Goal: Task Accomplishment & Management: Use online tool/utility

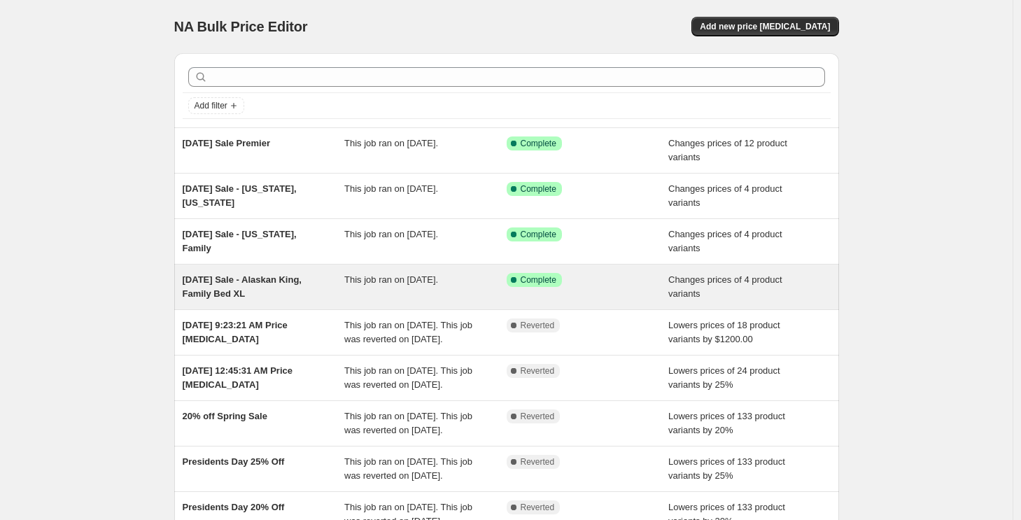
click at [397, 290] on div "This job ran on September 4, 2025." at bounding box center [425, 287] width 162 height 28
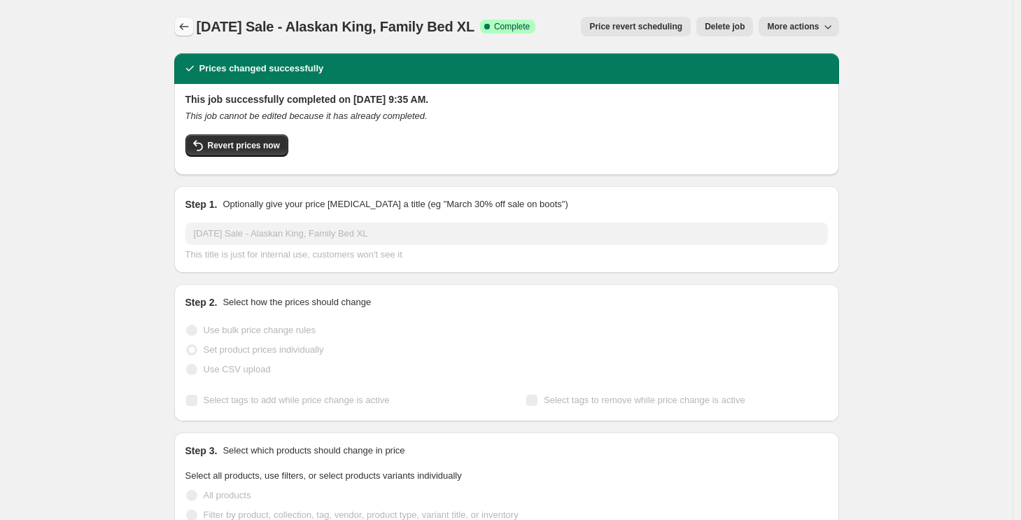
click at [188, 24] on icon "Price change jobs" at bounding box center [184, 27] width 14 height 14
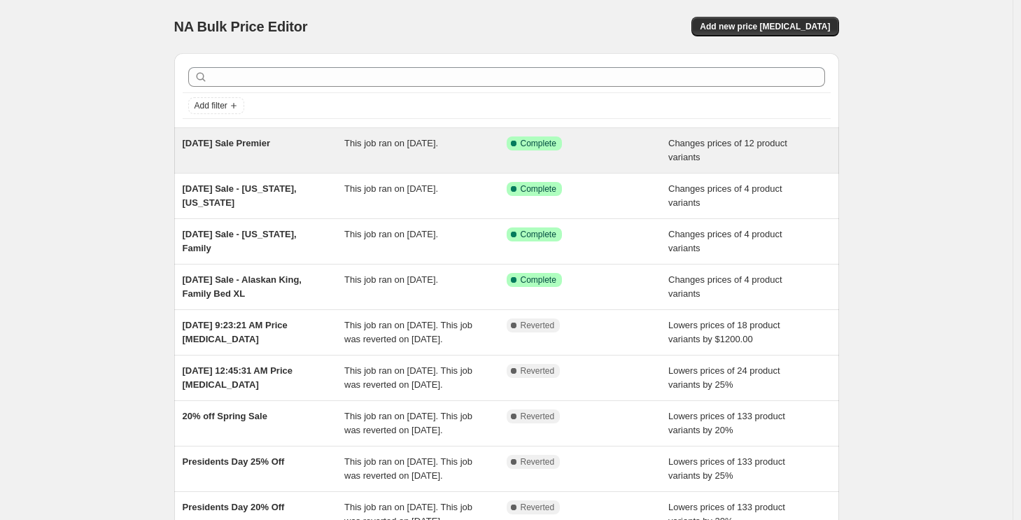
click at [252, 140] on span "Labor Day Sale Premier" at bounding box center [226, 143] width 87 height 10
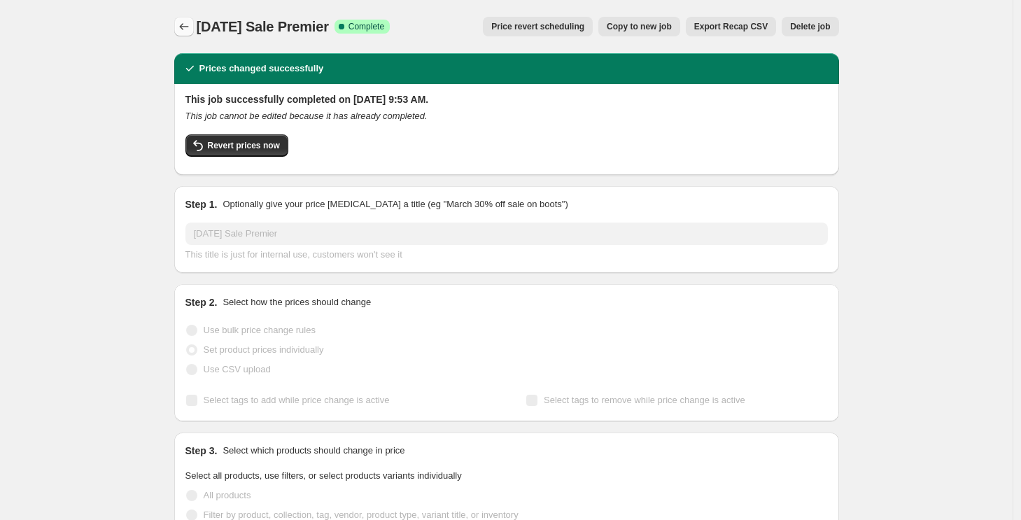
click at [181, 30] on icon "Price change jobs" at bounding box center [184, 27] width 14 height 14
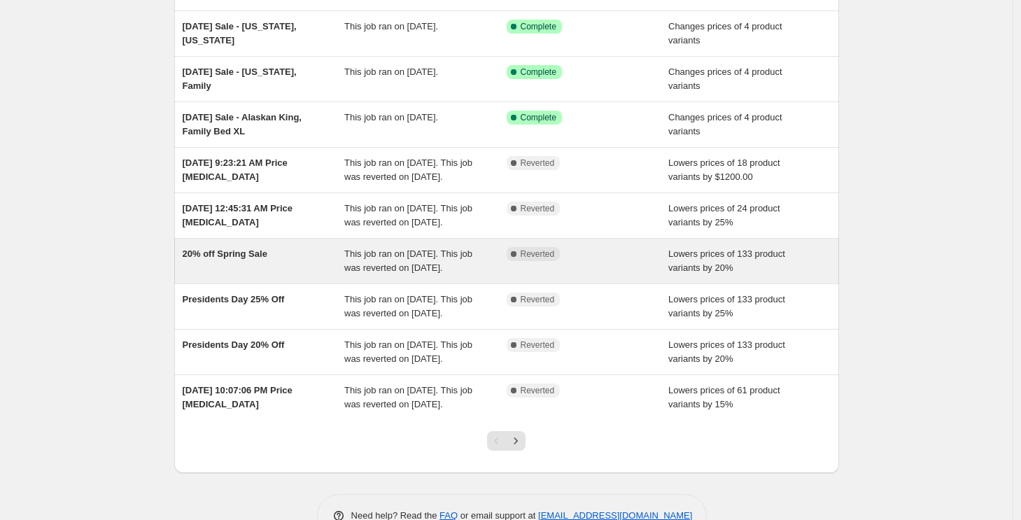
scroll to position [1, 0]
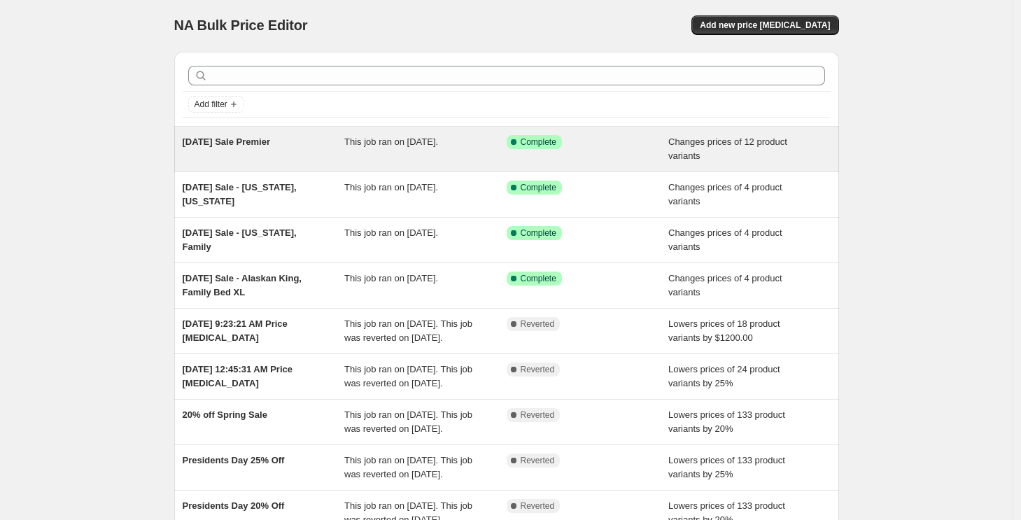
click at [244, 145] on span "Labor Day Sale Premier" at bounding box center [226, 141] width 87 height 10
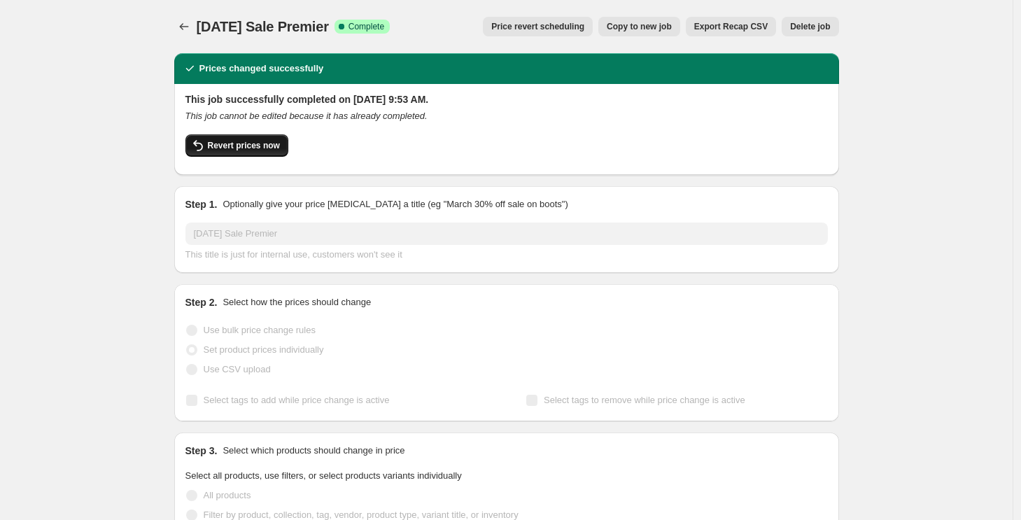
click at [250, 147] on span "Revert prices now" at bounding box center [244, 145] width 72 height 11
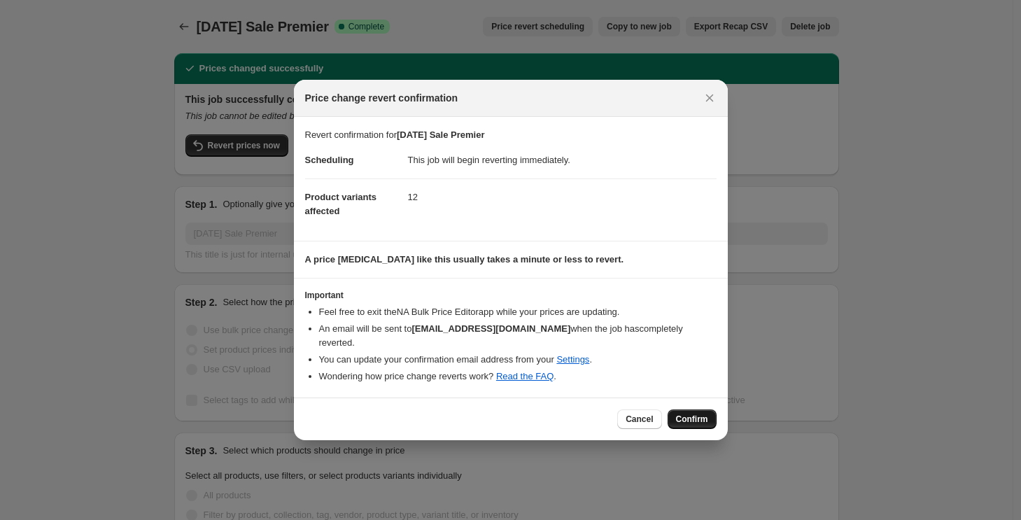
click at [696, 419] on span "Confirm" at bounding box center [692, 418] width 32 height 11
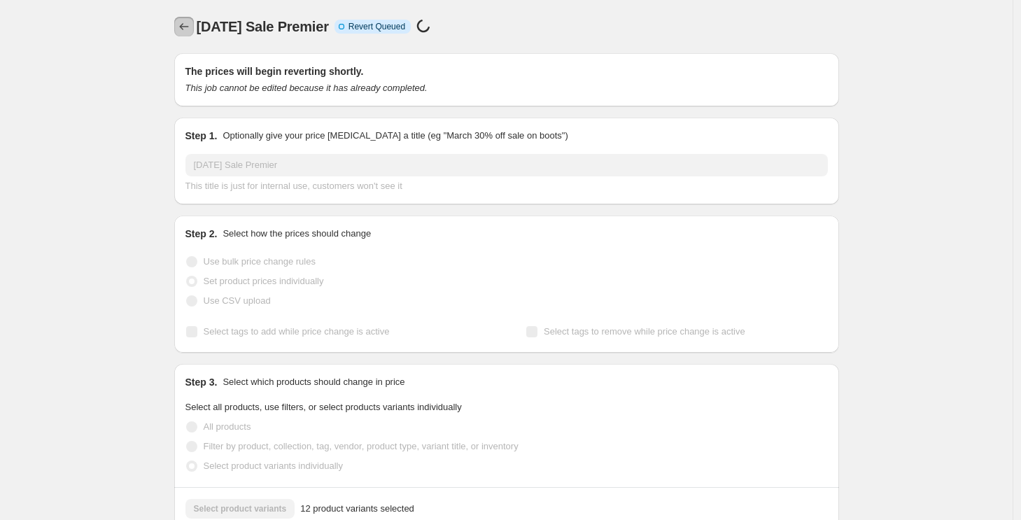
click at [184, 27] on icon "Price change jobs" at bounding box center [183, 26] width 9 height 7
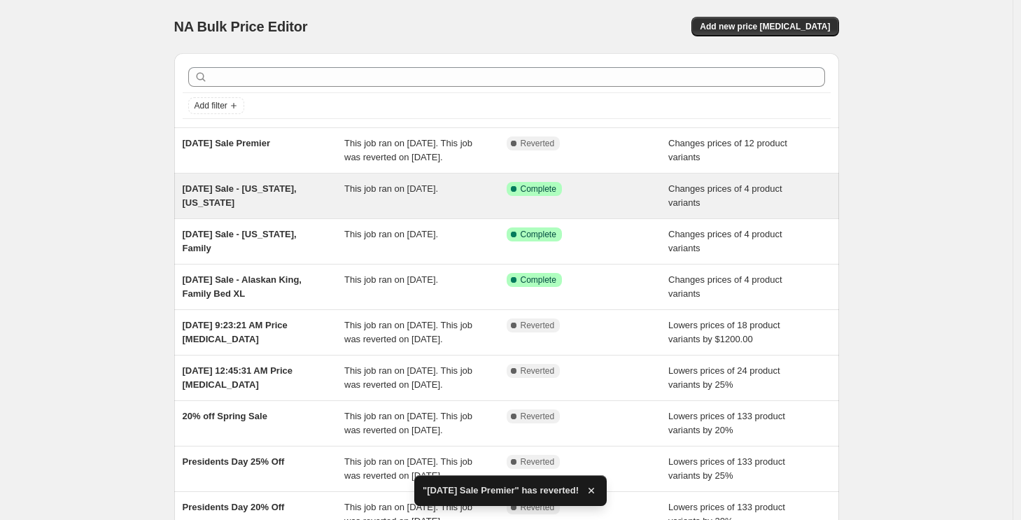
click at [277, 206] on span "Labor Day Sale - Wyoming, Texas" at bounding box center [240, 195] width 114 height 24
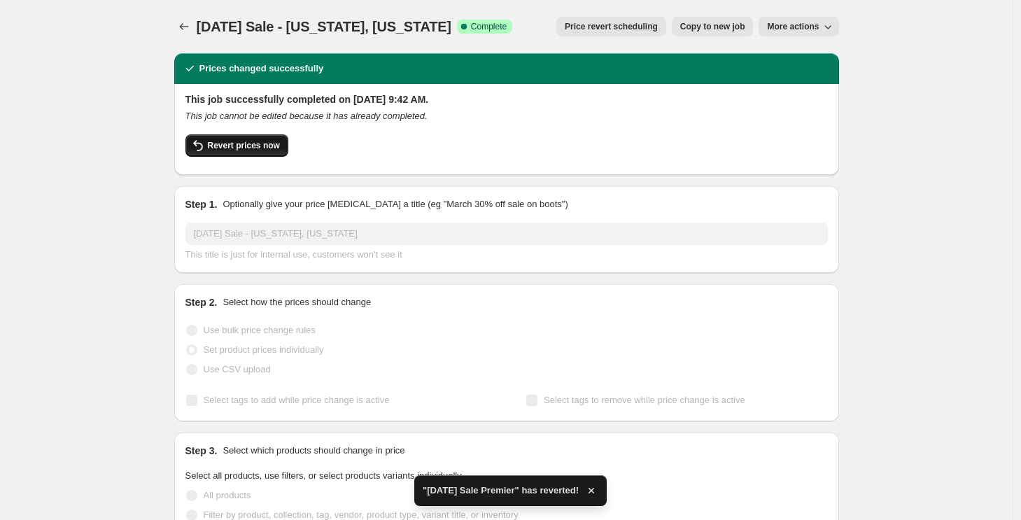
click at [223, 148] on span "Revert prices now" at bounding box center [244, 145] width 72 height 11
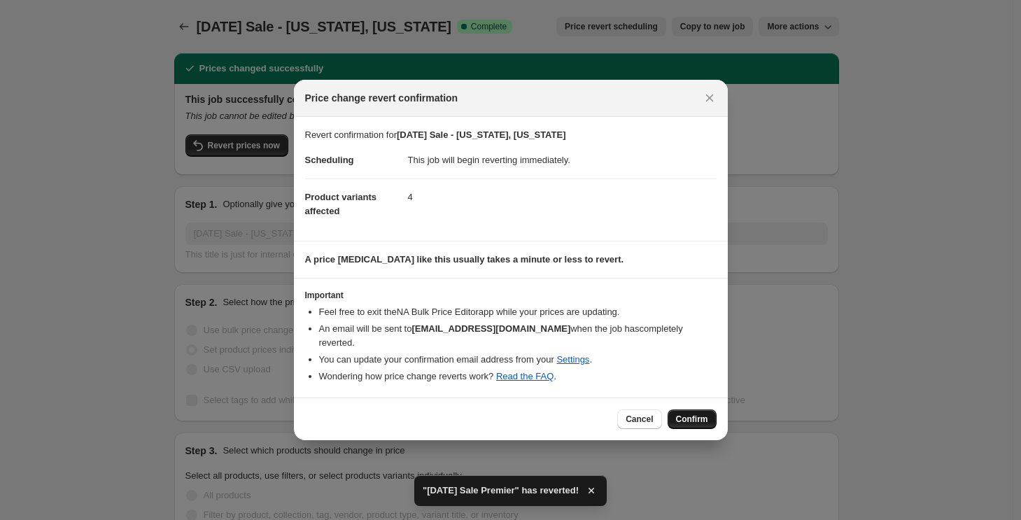
click at [693, 422] on span "Confirm" at bounding box center [692, 418] width 32 height 11
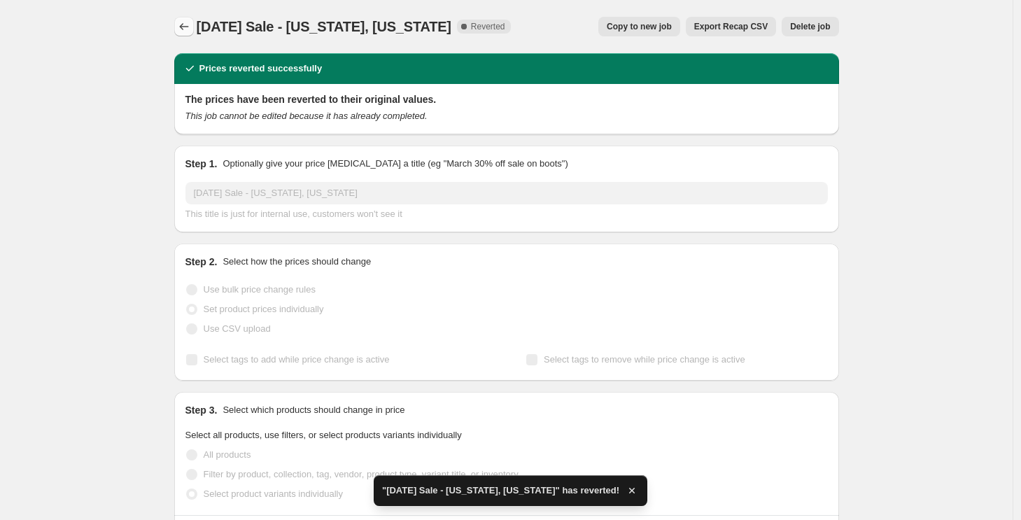
click at [183, 24] on icon "Price change jobs" at bounding box center [184, 27] width 14 height 14
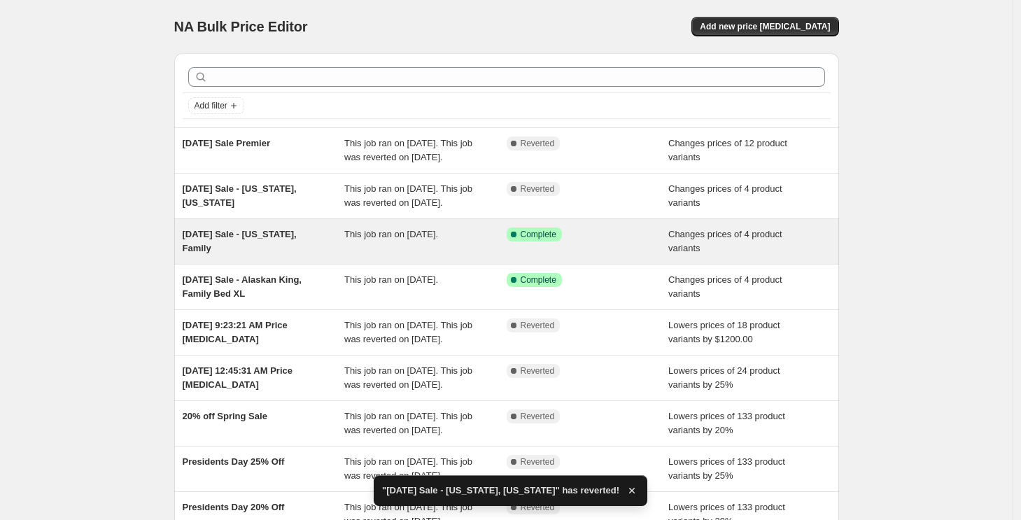
click at [226, 253] on span "Labor Day Sale - Vermont, Family" at bounding box center [240, 241] width 114 height 24
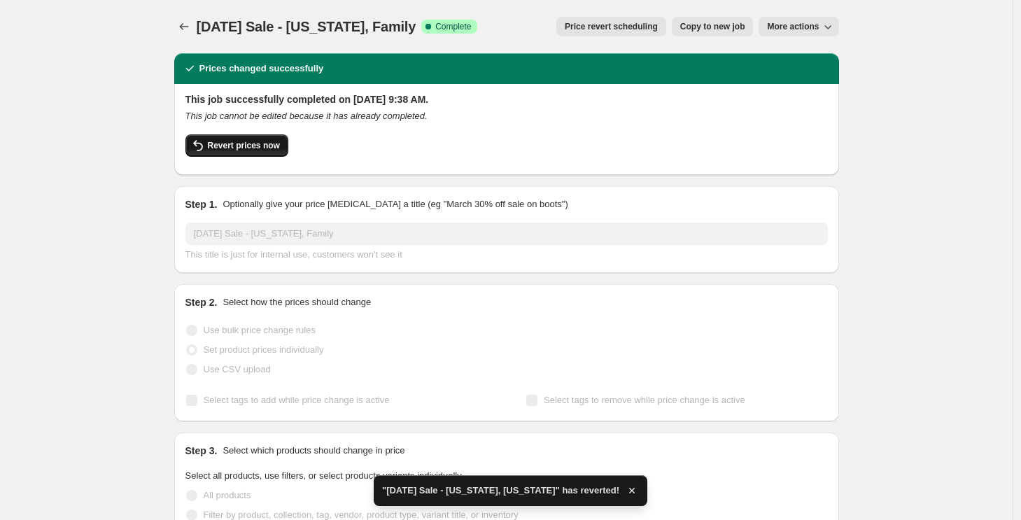
click at [255, 139] on button "Revert prices now" at bounding box center [236, 145] width 103 height 22
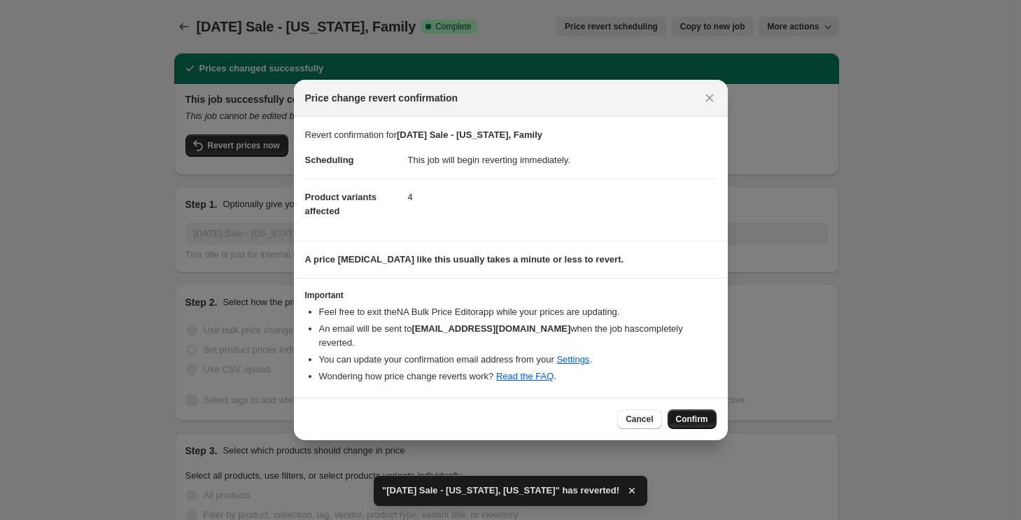
click at [701, 422] on span "Confirm" at bounding box center [692, 418] width 32 height 11
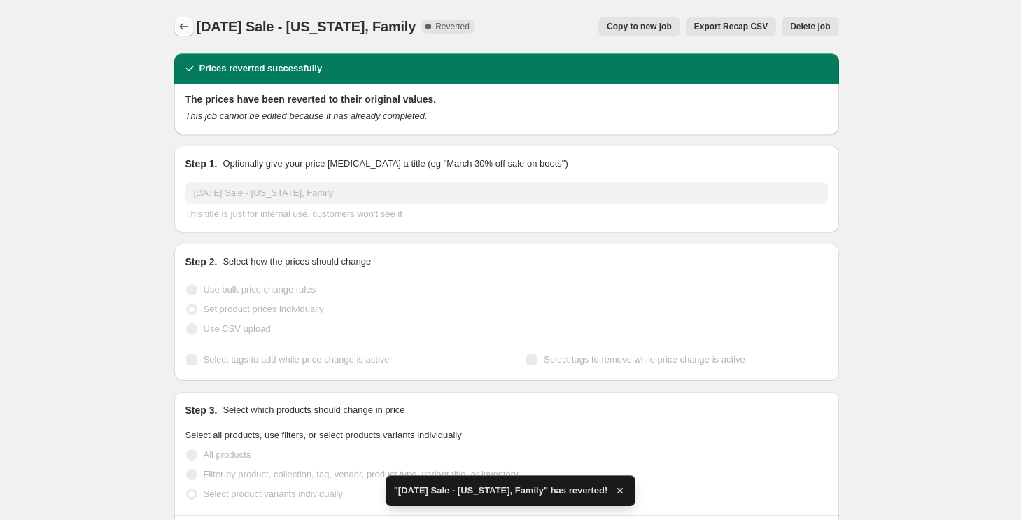
click at [181, 29] on icon "Price change jobs" at bounding box center [184, 27] width 14 height 14
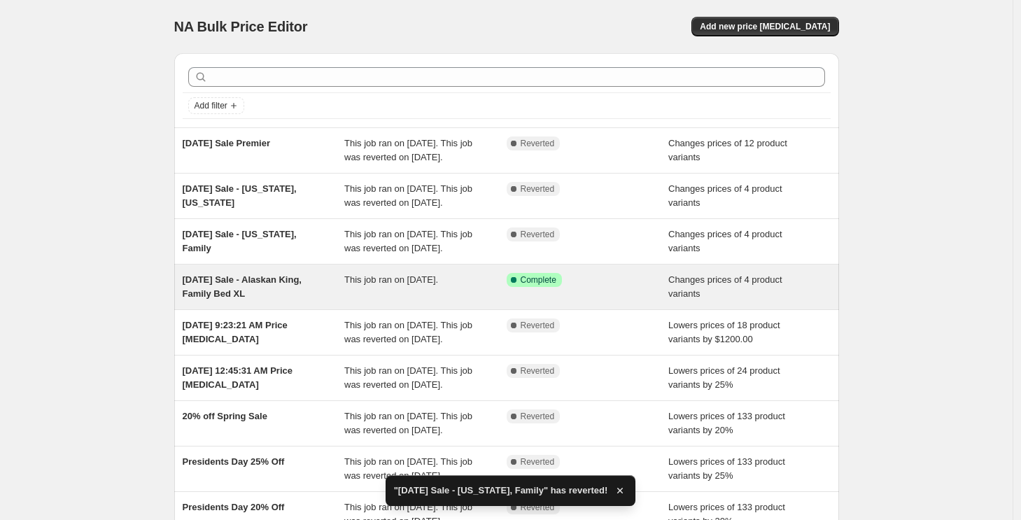
click at [273, 309] on div "Labor Day Sale - Alaskan King, Family Bed XL This job ran on September 4, 2025.…" at bounding box center [506, 286] width 665 height 45
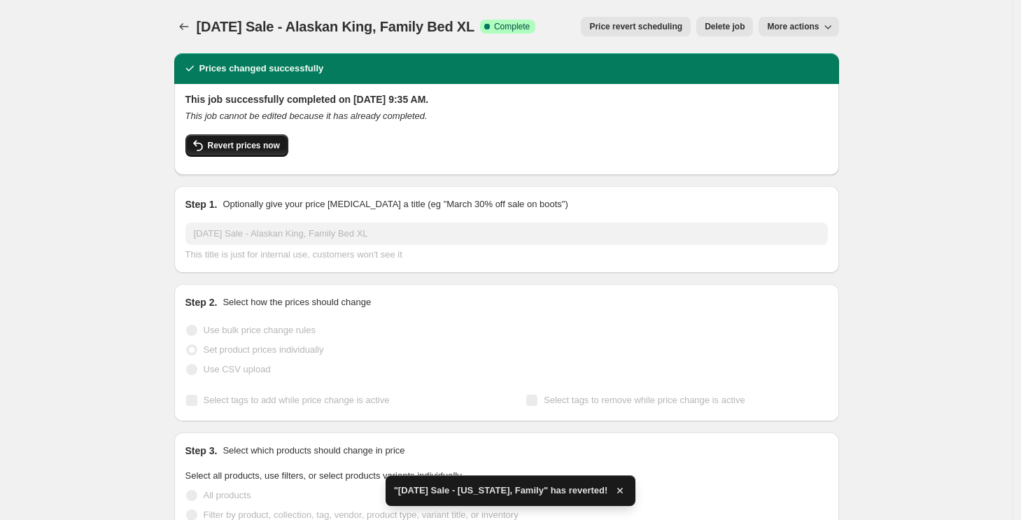
click at [215, 143] on span "Revert prices now" at bounding box center [244, 145] width 72 height 11
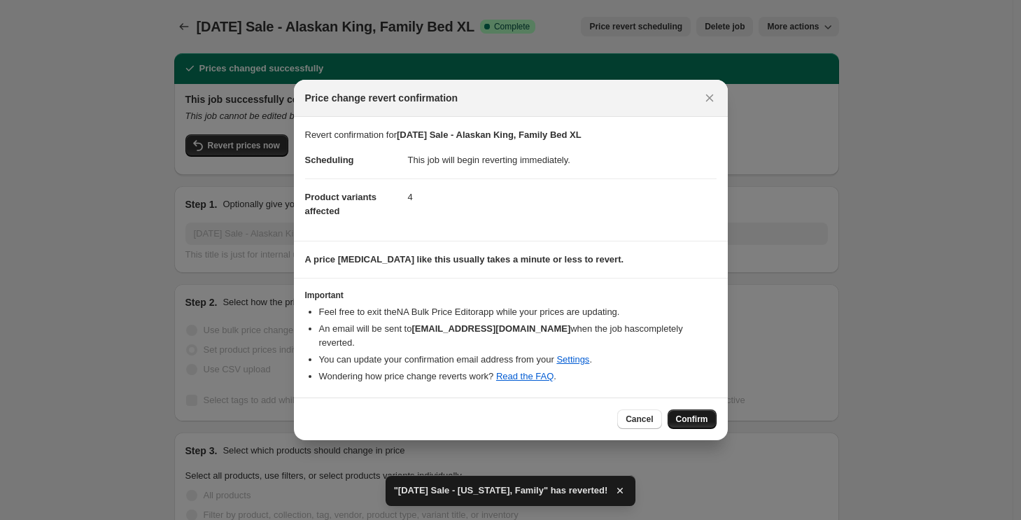
click at [706, 420] on span "Confirm" at bounding box center [692, 418] width 32 height 11
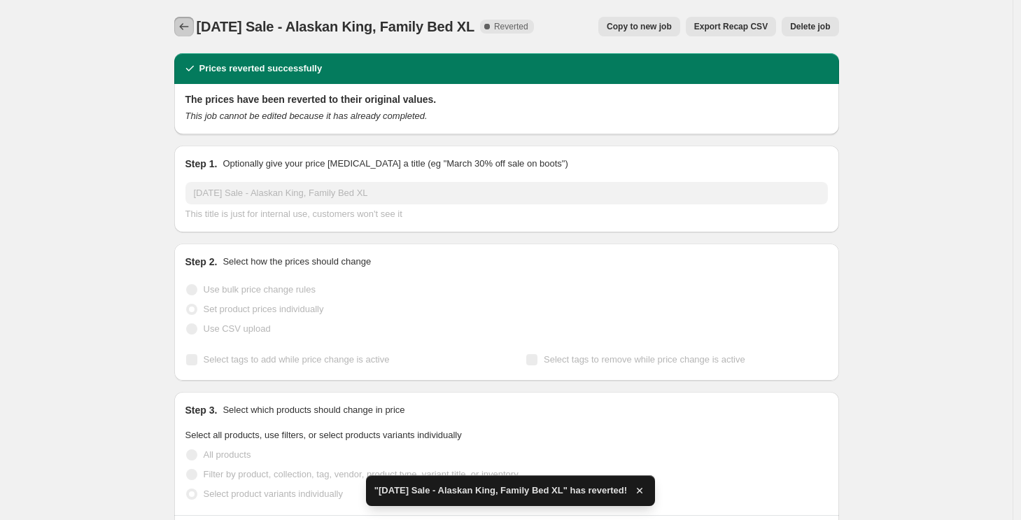
click at [186, 29] on icon "Price change jobs" at bounding box center [184, 27] width 14 height 14
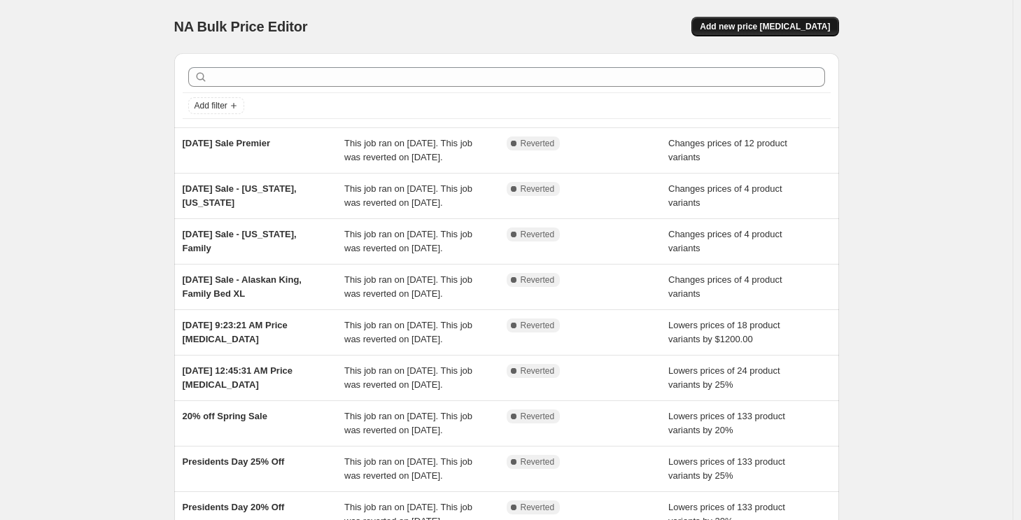
click at [760, 30] on span "Add new price change job" at bounding box center [765, 26] width 130 height 11
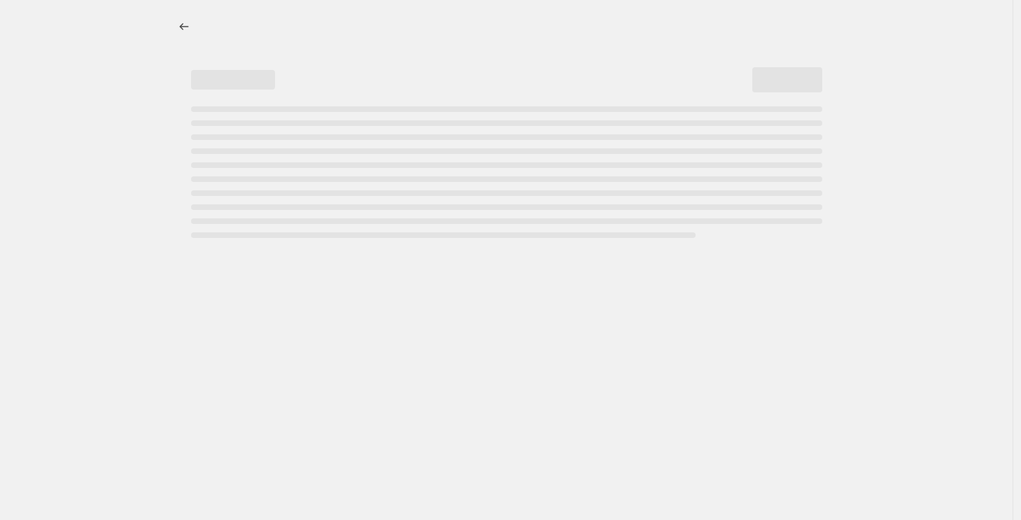
select select "percentage"
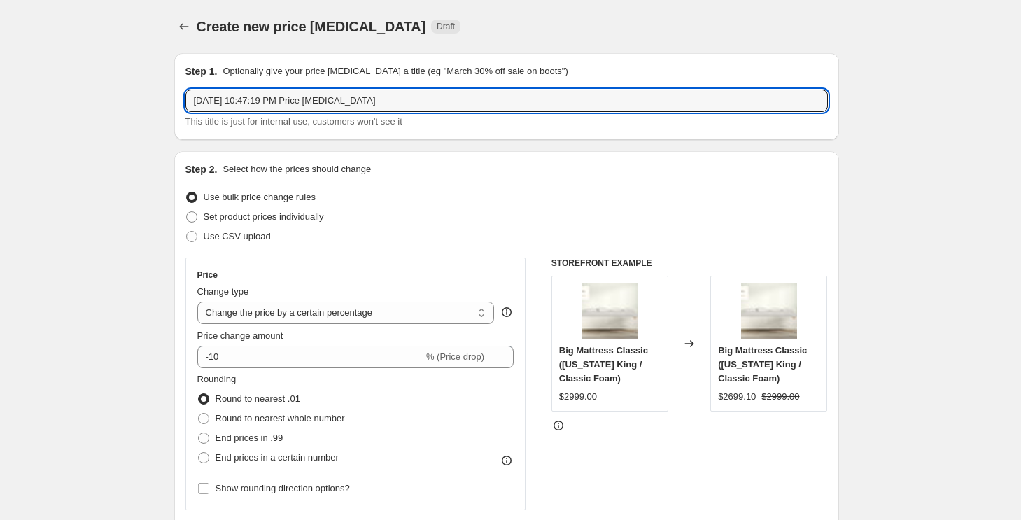
drag, startPoint x: 420, startPoint y: 99, endPoint x: 409, endPoint y: 83, distance: 19.2
click at [411, 86] on div "Step 1. Optionally give your price change job a title (eg "March 30% off sale o…" at bounding box center [506, 96] width 642 height 64
type input "Labor Day Extended 25% Off"
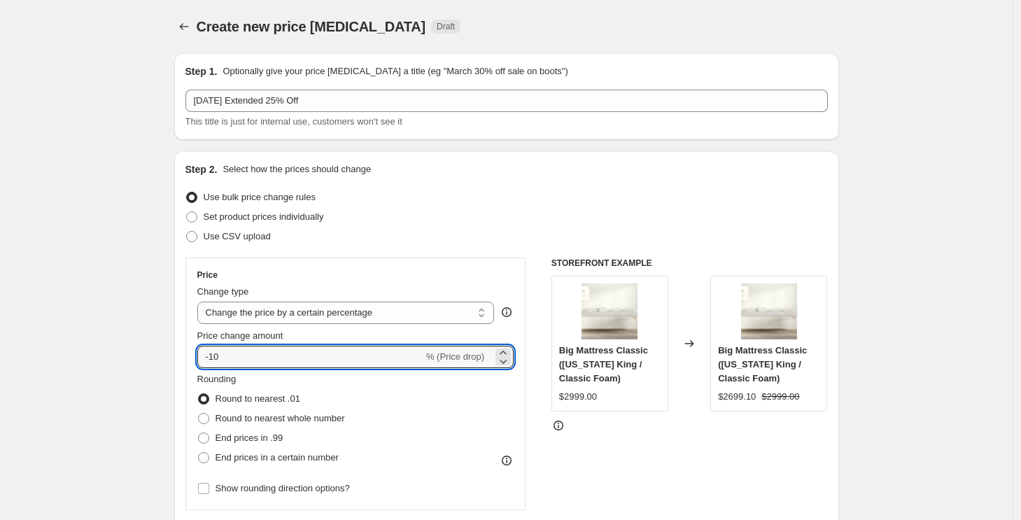
drag, startPoint x: 264, startPoint y: 360, endPoint x: 157, endPoint y: 349, distance: 108.3
drag, startPoint x: 157, startPoint y: 349, endPoint x: 216, endPoint y: 355, distance: 59.8
click at [220, 356] on input "-10" at bounding box center [310, 357] width 226 height 22
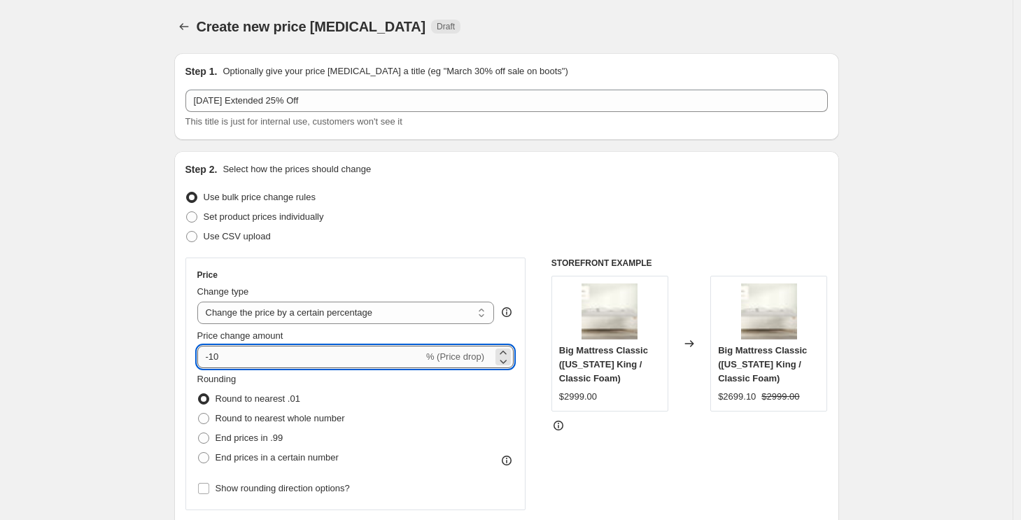
drag, startPoint x: 225, startPoint y: 357, endPoint x: 214, endPoint y: 357, distance: 11.2
click at [214, 357] on input "-10" at bounding box center [310, 357] width 226 height 22
type input "-25"
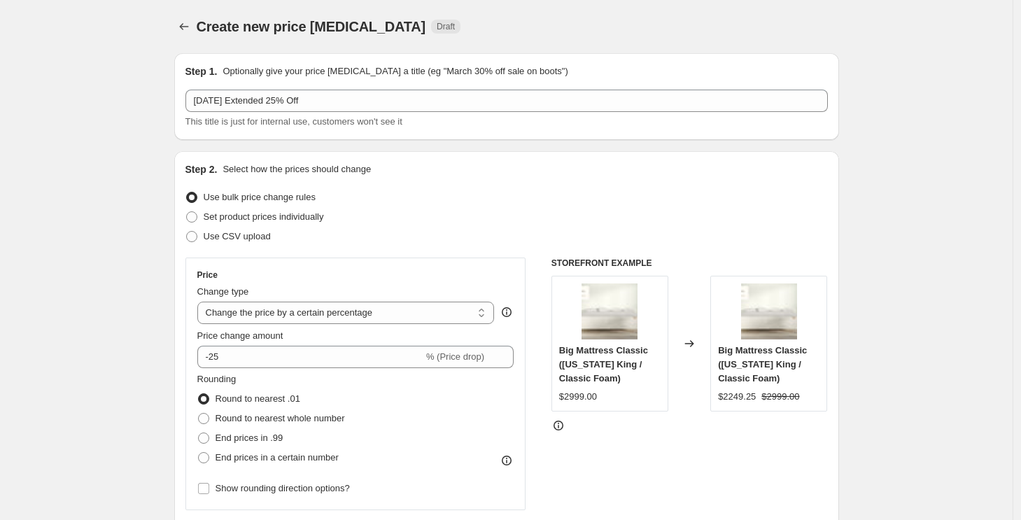
click at [197, 340] on div "Price Change type Change the price to a certain amount Change the price by a ce…" at bounding box center [355, 383] width 341 height 253
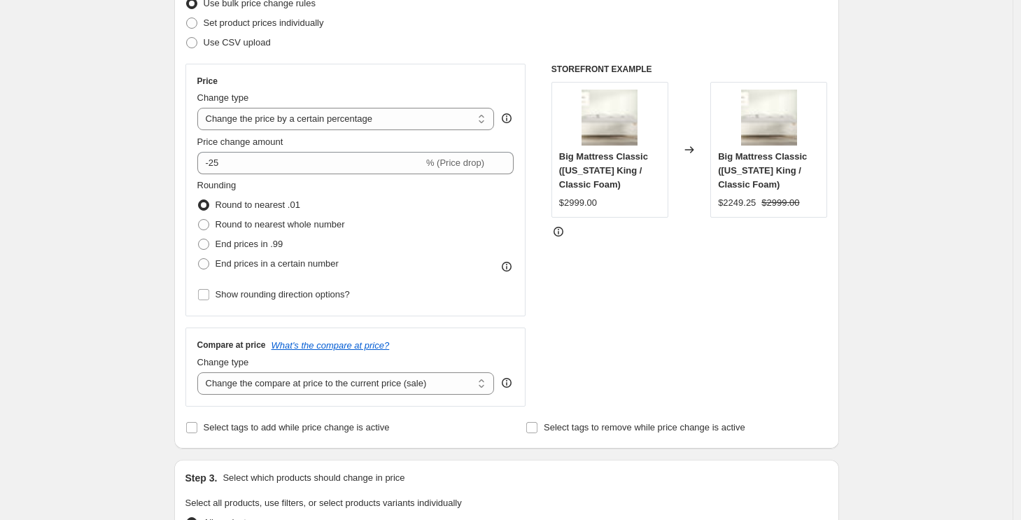
scroll to position [206, 0]
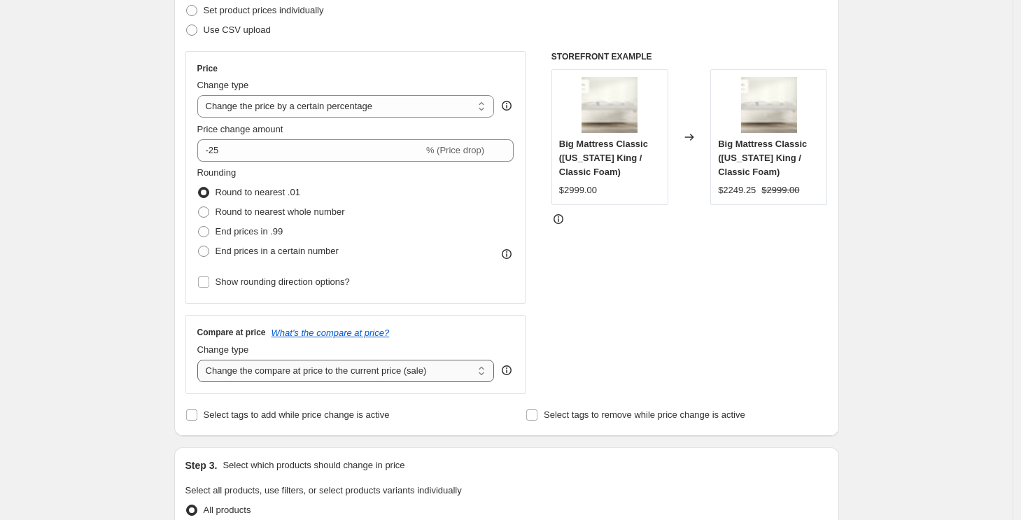
click at [317, 369] on select "Change the compare at price to the current price (sale) Change the compare at p…" at bounding box center [345, 371] width 297 height 22
click at [201, 360] on select "Change the compare at price to the current price (sale) Change the compare at p…" at bounding box center [345, 371] width 297 height 22
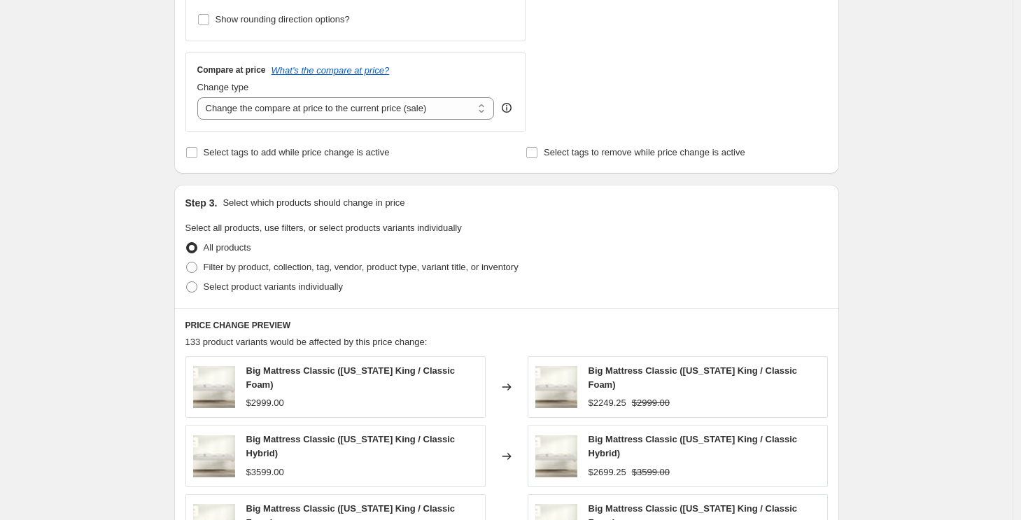
scroll to position [531, 0]
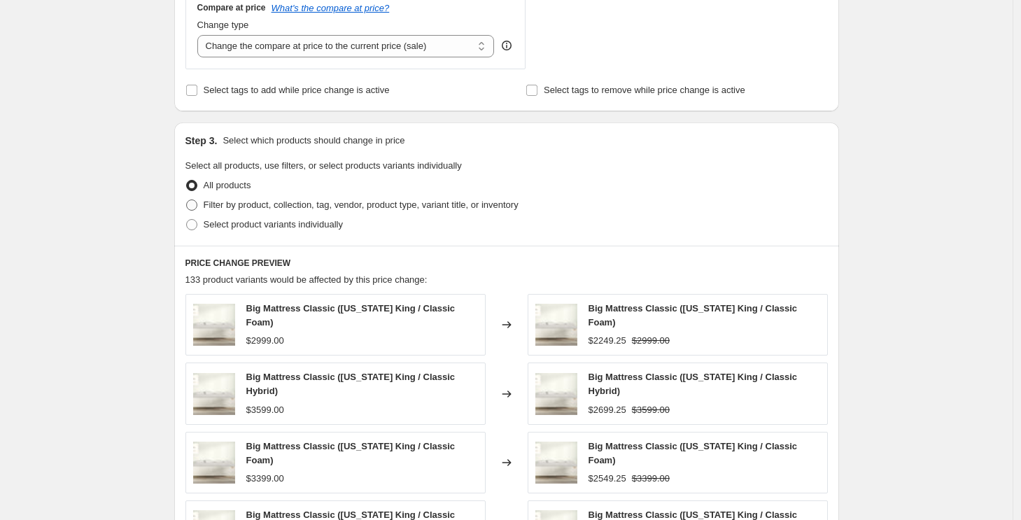
click at [195, 206] on span at bounding box center [191, 204] width 11 height 11
click at [187, 200] on input "Filter by product, collection, tag, vendor, product type, variant title, or inv…" at bounding box center [186, 199] width 1 height 1
radio input "true"
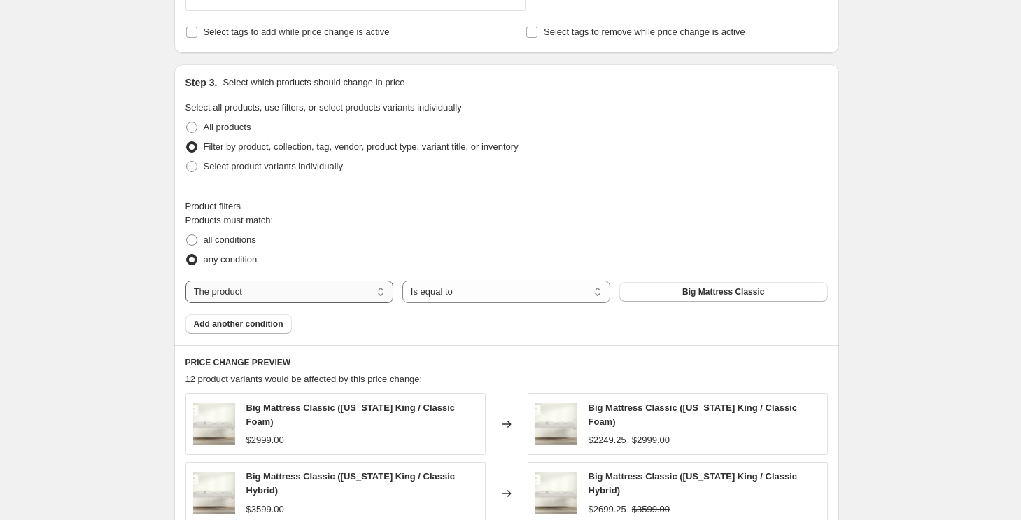
scroll to position [604, 0]
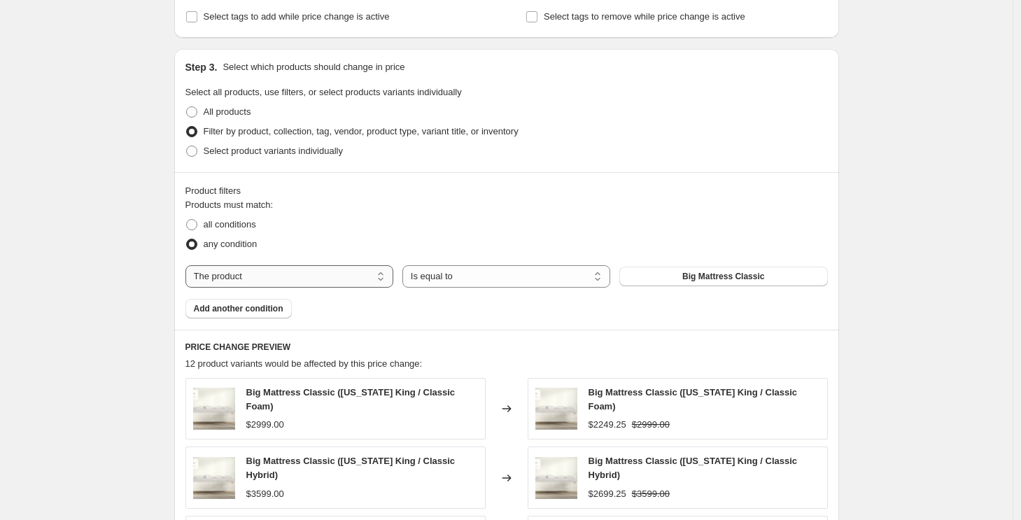
click at [332, 277] on select "The product The product's collection The product's tag The product's vendor The…" at bounding box center [289, 276] width 208 height 22
select select "collection"
click at [600, 274] on select "Is equal to Is not equal to" at bounding box center [506, 276] width 208 height 22
click at [701, 271] on button "Home page" at bounding box center [723, 277] width 208 height 20
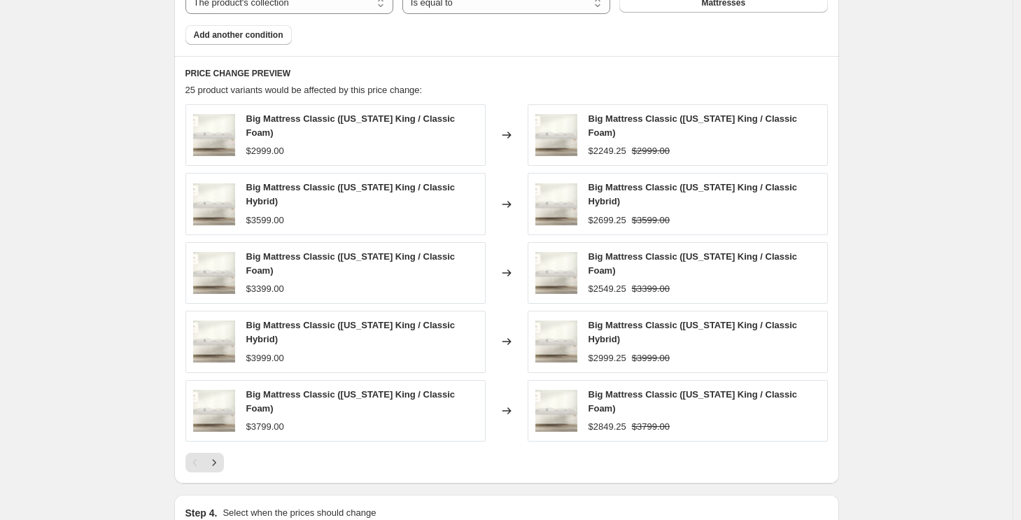
scroll to position [877, 0]
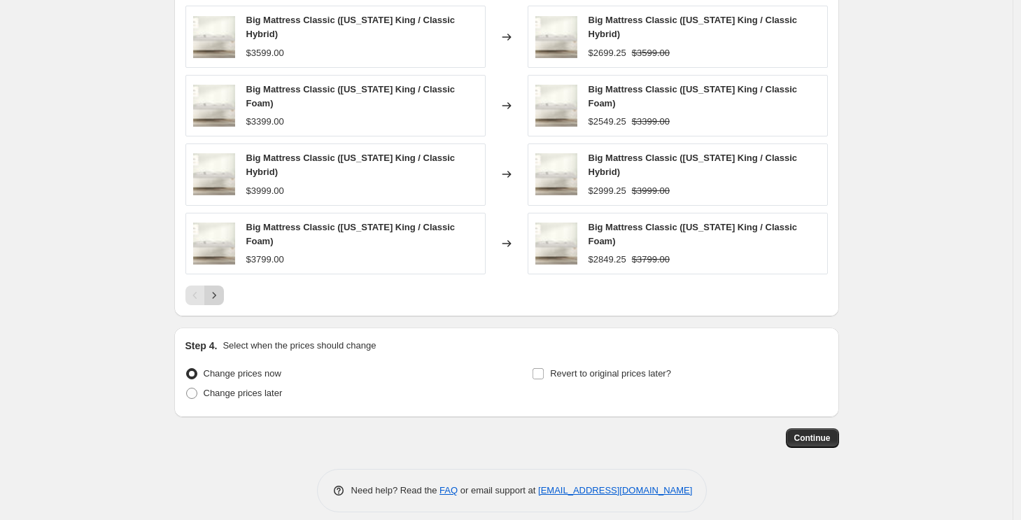
click at [221, 288] on icon "Next" at bounding box center [214, 295] width 14 height 14
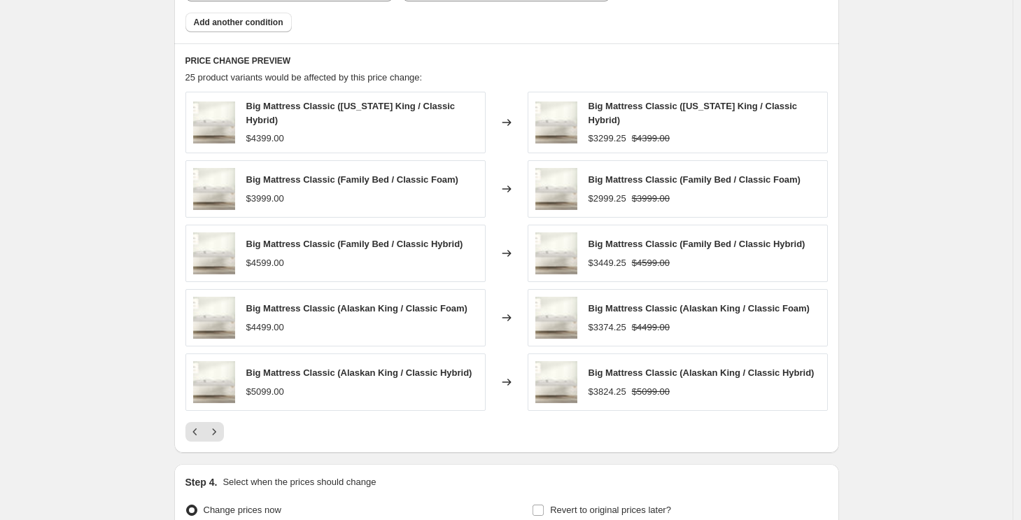
scroll to position [900, 0]
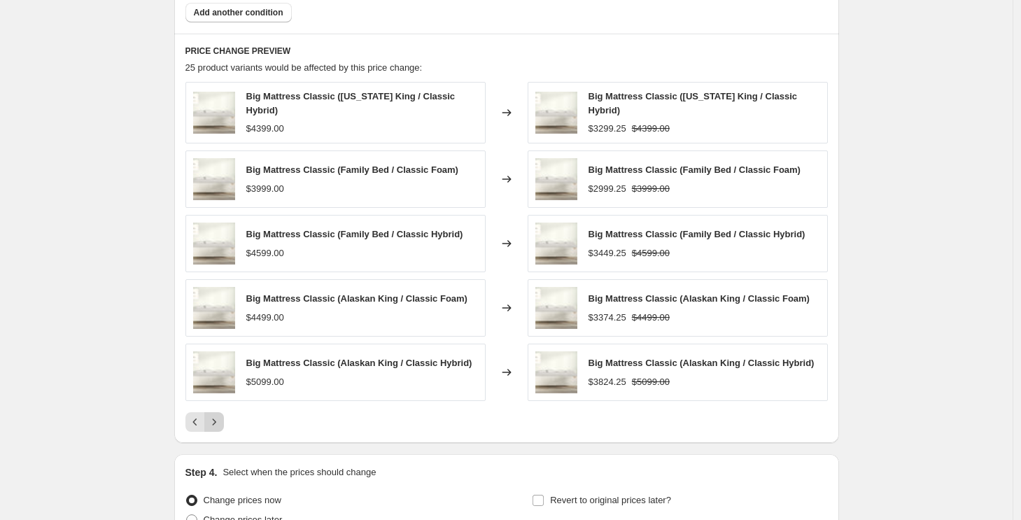
click at [219, 420] on icon "Next" at bounding box center [214, 422] width 14 height 14
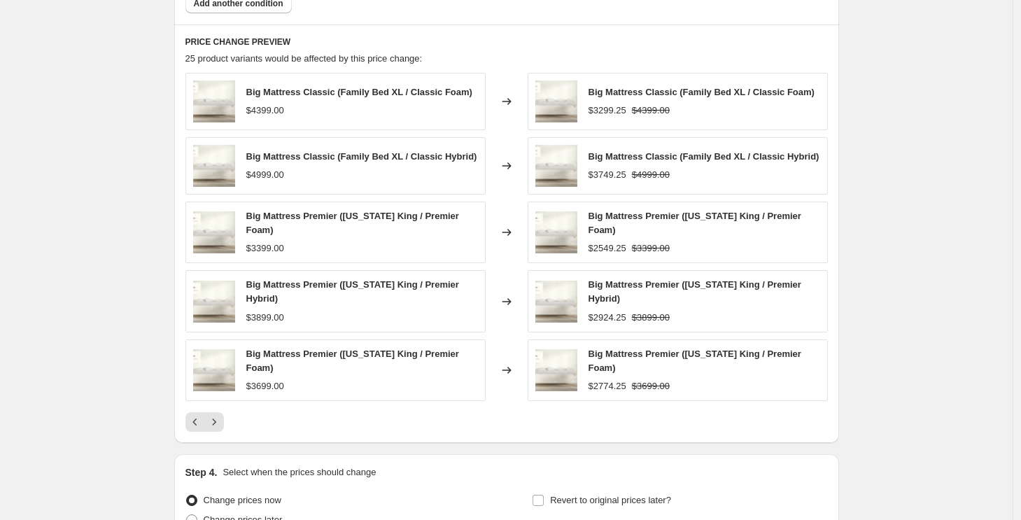
scroll to position [924, 0]
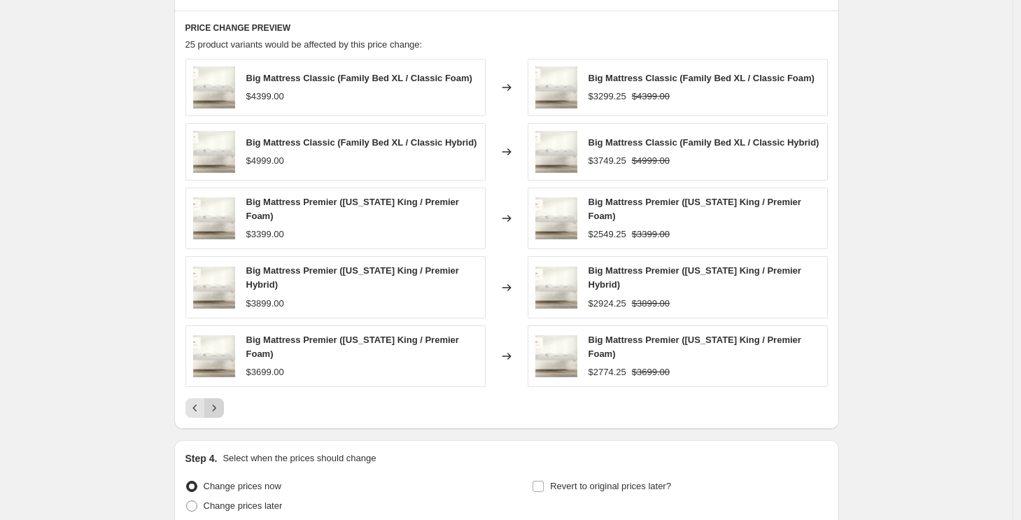
click at [220, 409] on icon "Next" at bounding box center [214, 408] width 14 height 14
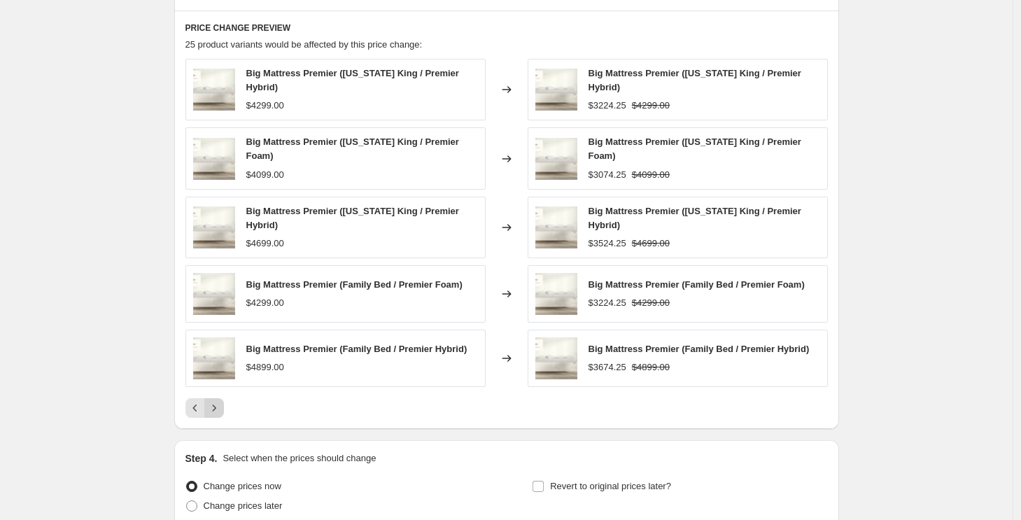
click at [213, 406] on icon "Next" at bounding box center [214, 408] width 14 height 14
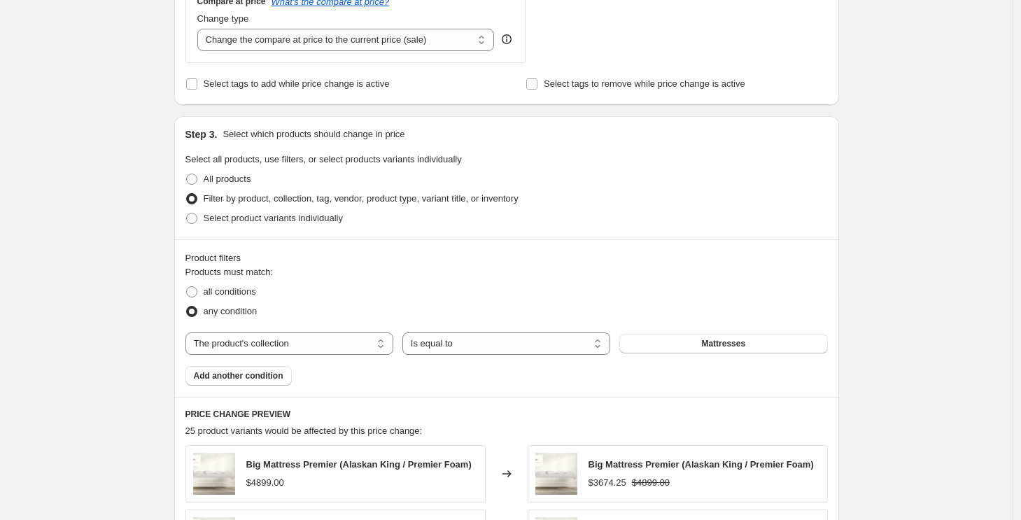
scroll to position [536, 0]
click at [261, 376] on span "Add another condition" at bounding box center [239, 376] width 90 height 11
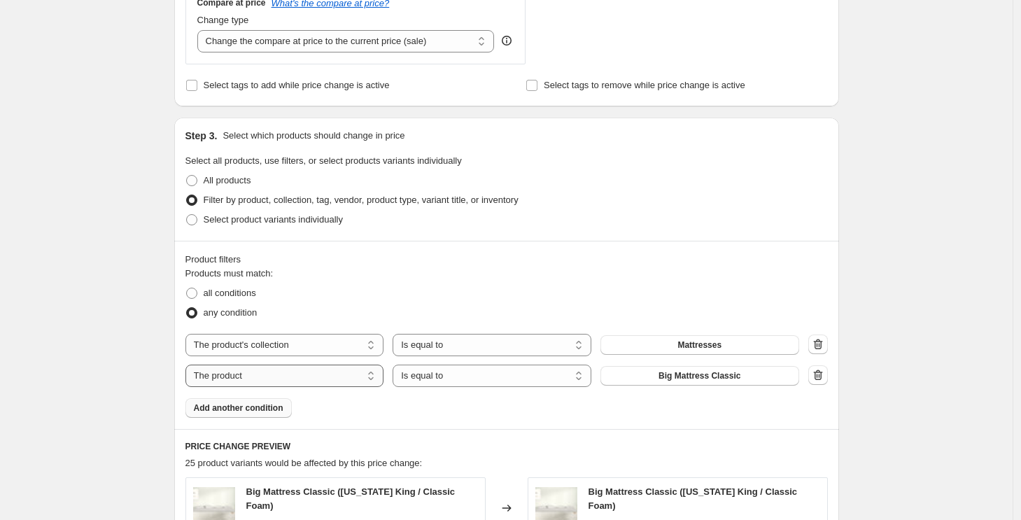
click at [320, 379] on select "The product The product's collection The product's tag The product's vendor The…" at bounding box center [284, 376] width 199 height 22
select select "collection"
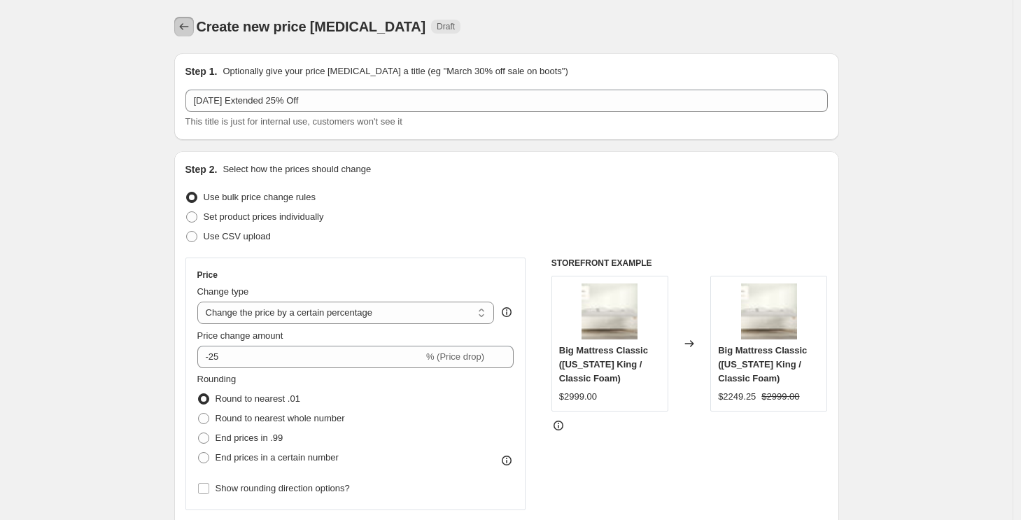
click at [181, 31] on icon "Price change jobs" at bounding box center [184, 27] width 14 height 14
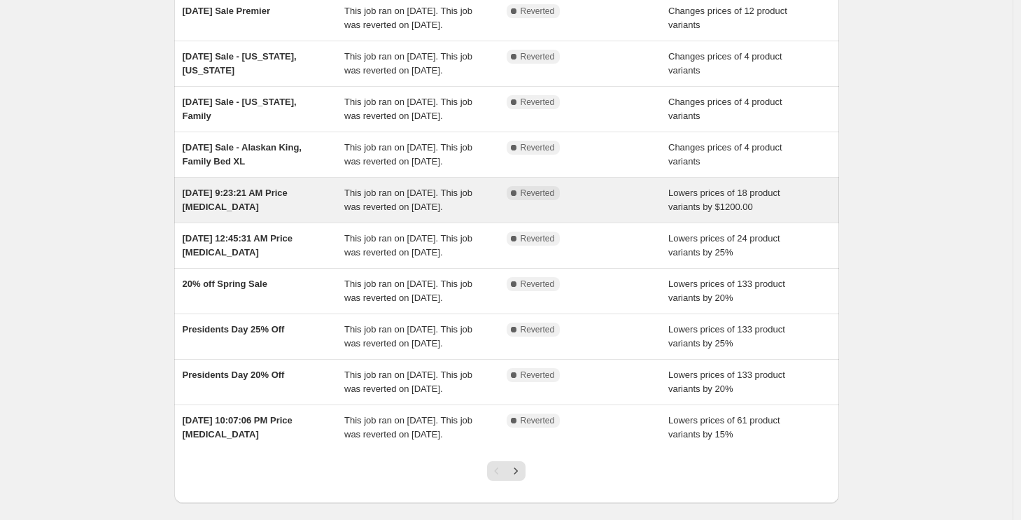
scroll to position [46, 0]
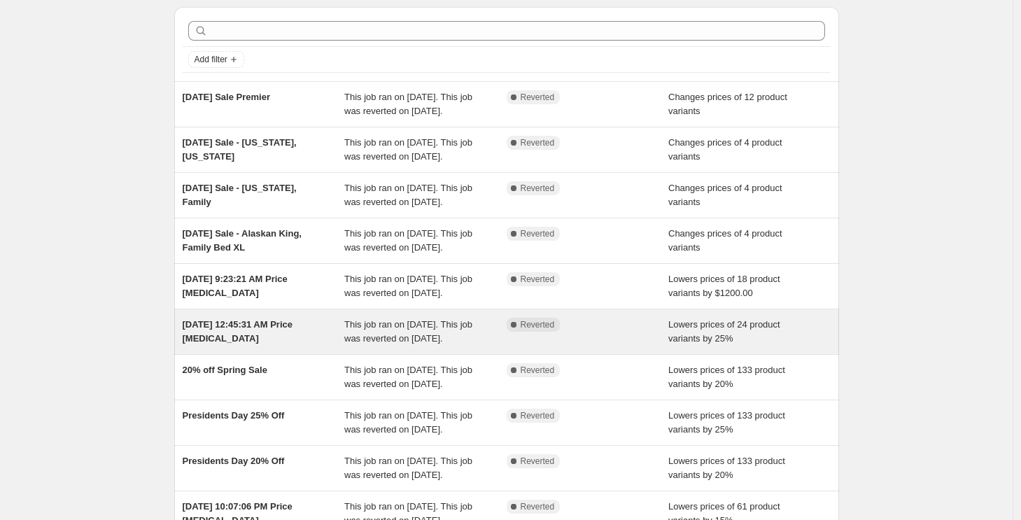
click at [260, 344] on span "Mar 13, 2025, 12:45:31 AM Price change job" at bounding box center [238, 331] width 111 height 24
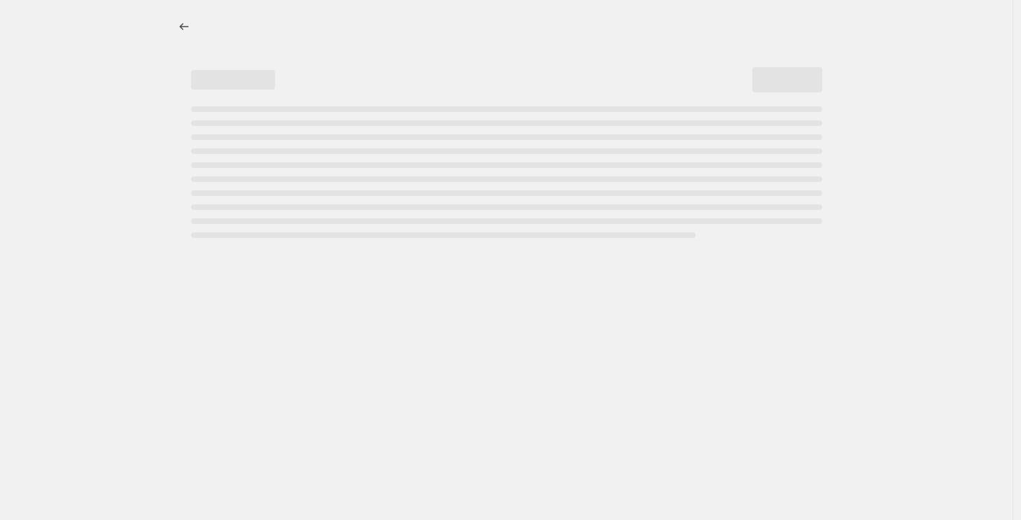
select select "percentage"
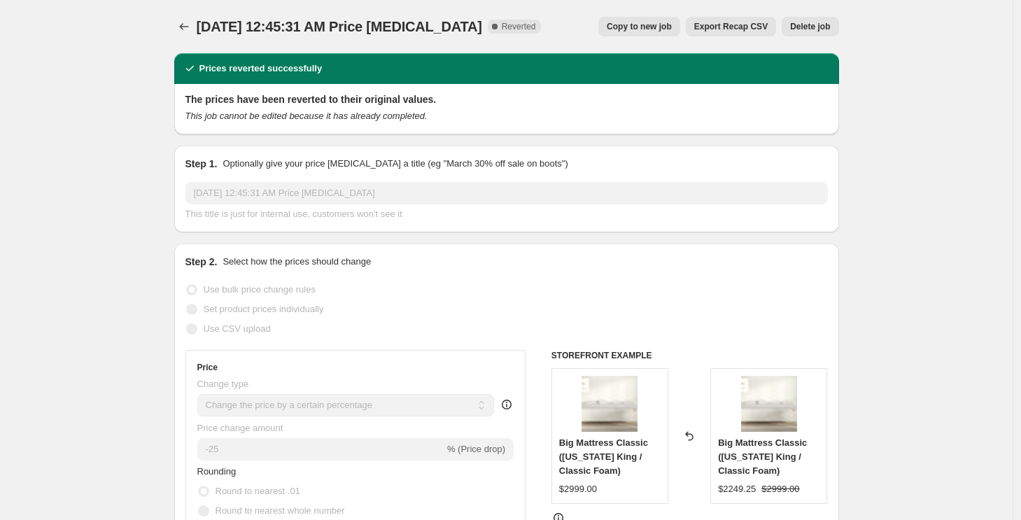
click at [644, 26] on span "Copy to new job" at bounding box center [639, 26] width 65 height 11
select select "percentage"
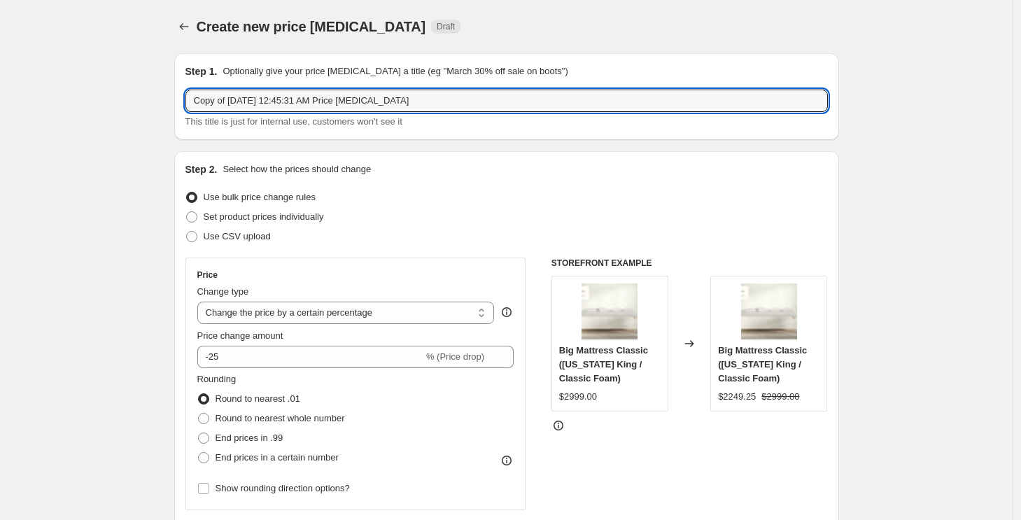
drag, startPoint x: 434, startPoint y: 107, endPoint x: 395, endPoint y: 48, distance: 70.6
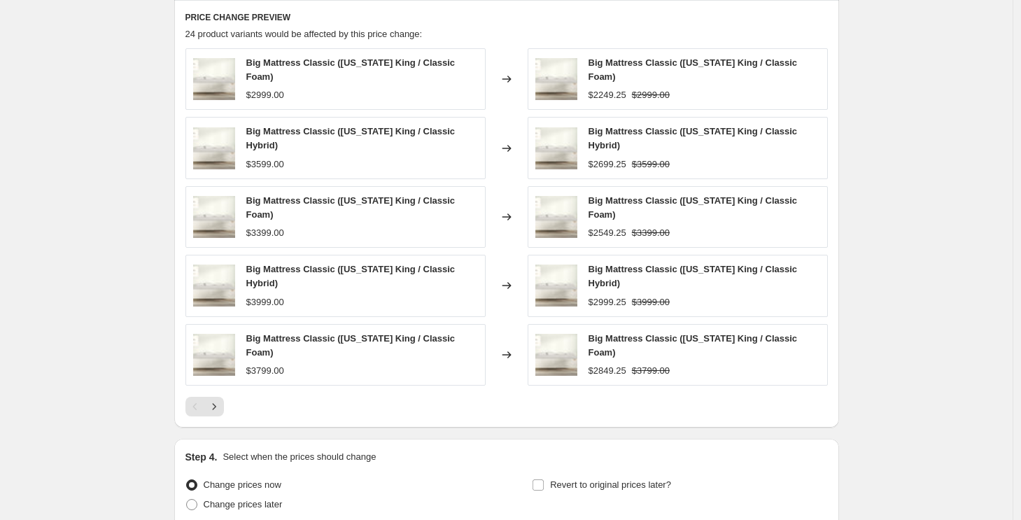
scroll to position [1076, 0]
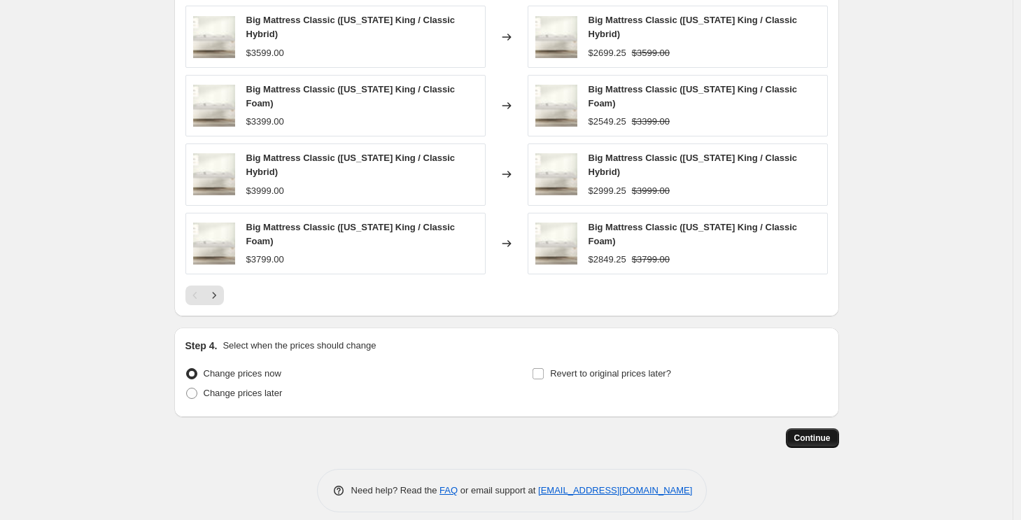
type input "Labor Day Extended Sale.- 25% Off"
click at [820, 432] on span "Continue" at bounding box center [812, 437] width 36 height 11
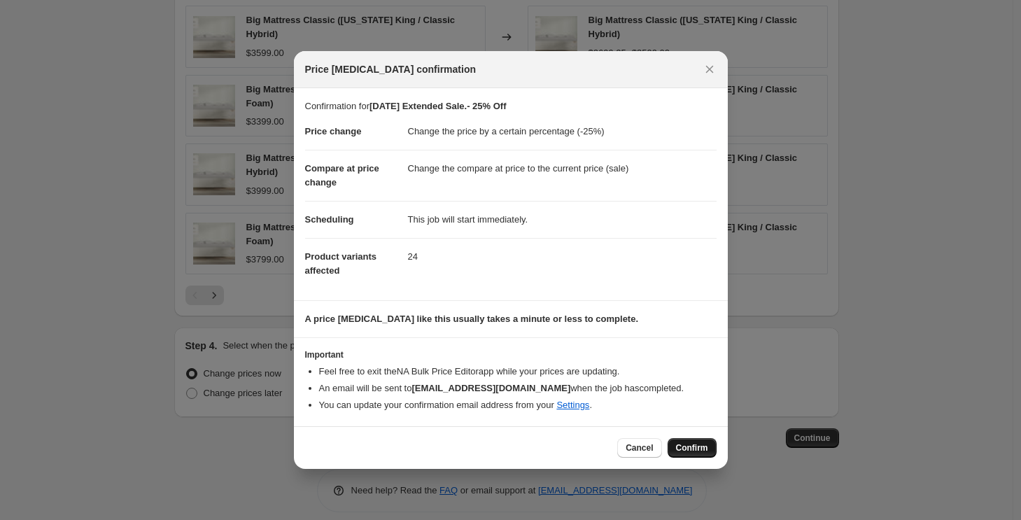
click at [696, 452] on span "Confirm" at bounding box center [692, 447] width 32 height 11
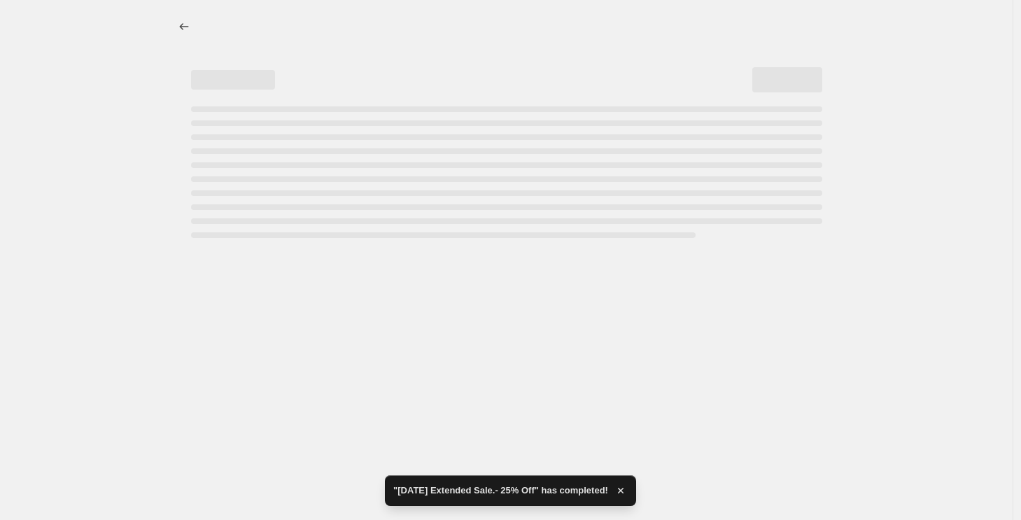
select select "percentage"
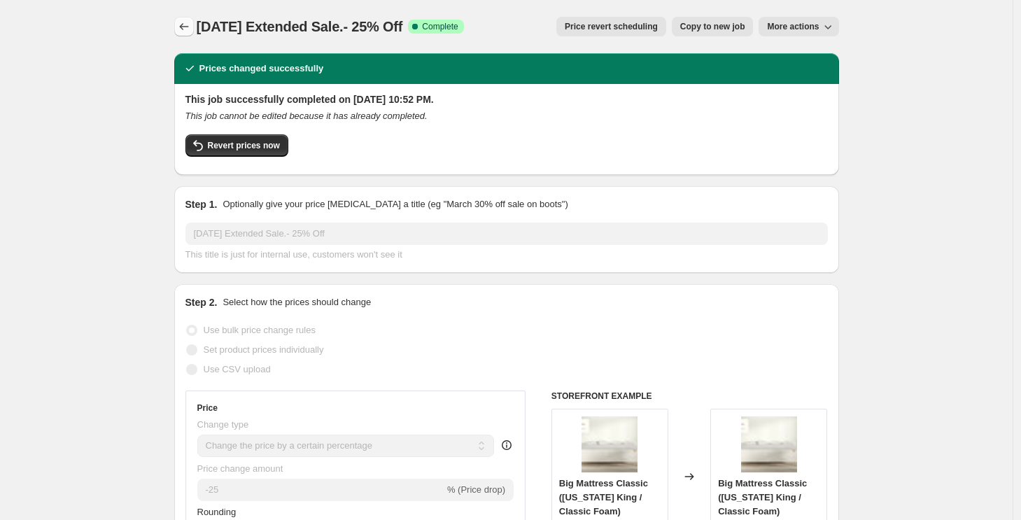
click at [183, 27] on icon "Price change jobs" at bounding box center [183, 26] width 9 height 7
